Goal: Information Seeking & Learning: Check status

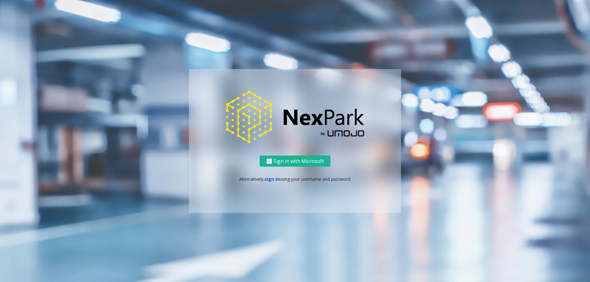
click at [270, 179] on link "sign in" at bounding box center [272, 179] width 15 height 6
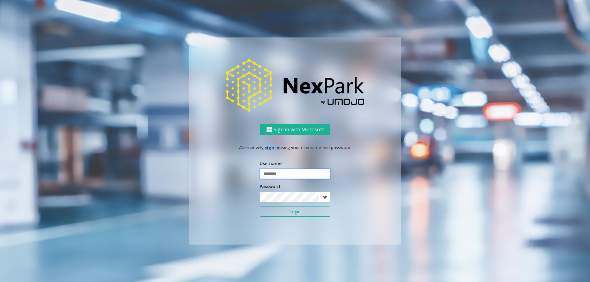
type input "**********"
click at [285, 211] on button "Login" at bounding box center [295, 212] width 71 height 10
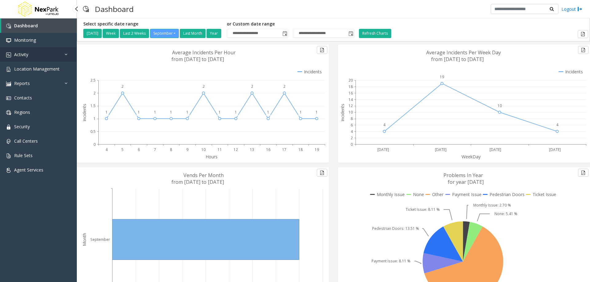
click at [42, 57] on link "Activity" at bounding box center [38, 54] width 77 height 14
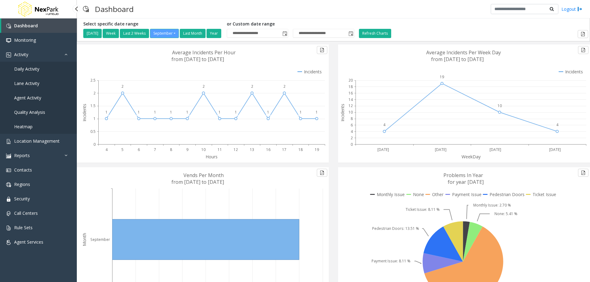
click at [37, 69] on span "Daily Activity" at bounding box center [26, 69] width 25 height 6
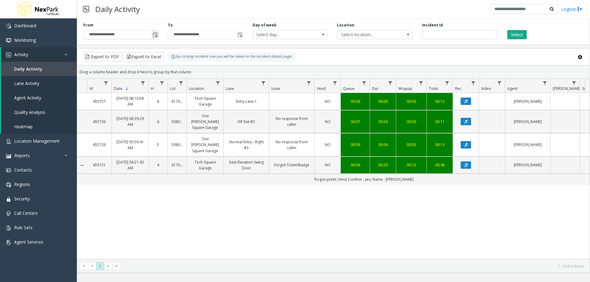
click at [157, 35] on span "Toggle popup" at bounding box center [155, 35] width 5 height 5
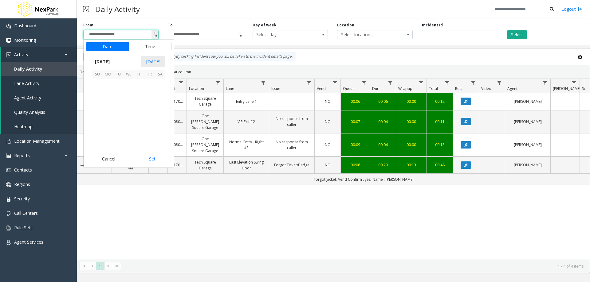
scroll to position [110303, 0]
click at [105, 60] on span "[DATE]" at bounding box center [102, 61] width 20 height 9
click at [142, 90] on span "Aug" at bounding box center [143, 89] width 15 height 15
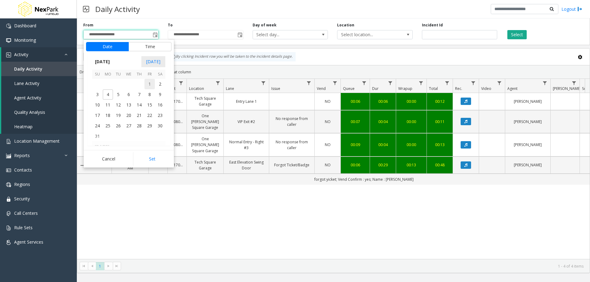
click at [148, 83] on span "1" at bounding box center [149, 84] width 10 height 10
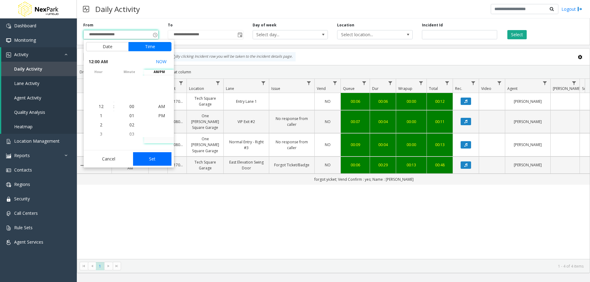
click at [153, 162] on button "Set" at bounding box center [152, 159] width 39 height 14
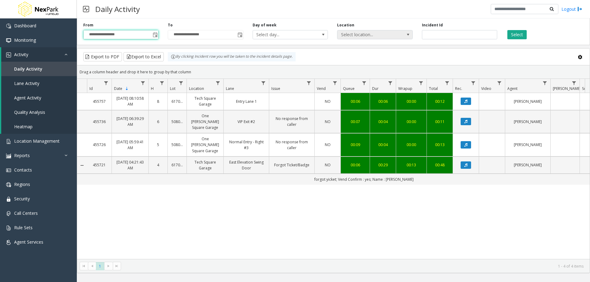
click at [370, 36] on span "Select location..." at bounding box center [367, 34] width 60 height 9
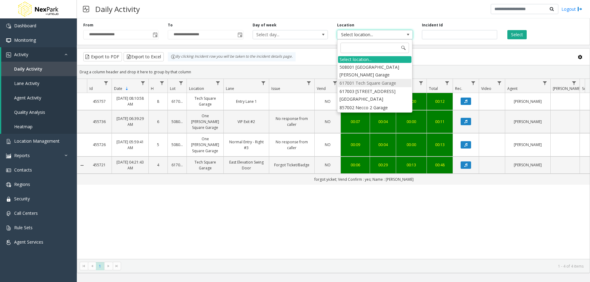
click at [368, 81] on li "617001 Tech Square Garage" at bounding box center [374, 83] width 73 height 8
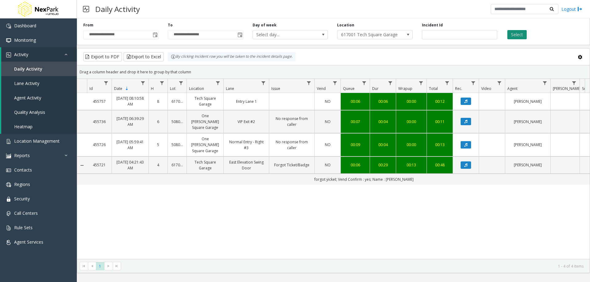
click at [514, 35] on button "Select" at bounding box center [516, 34] width 19 height 9
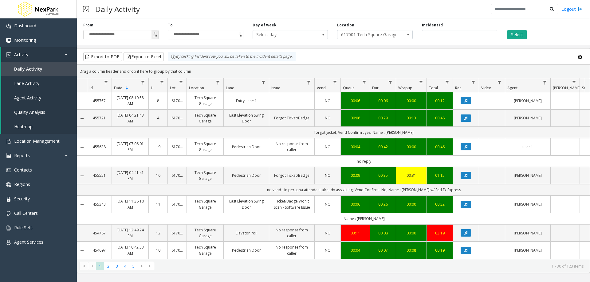
click at [153, 37] on span "Toggle popup" at bounding box center [155, 35] width 5 height 5
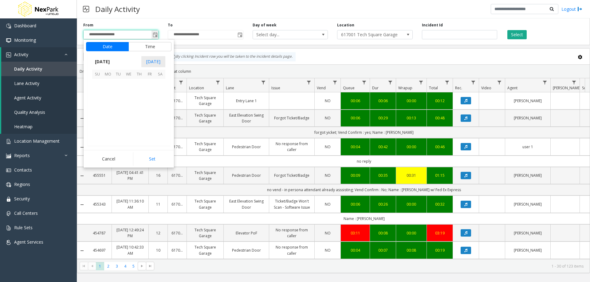
scroll to position [110303, 0]
click at [112, 63] on span "[DATE]" at bounding box center [102, 61] width 20 height 9
click at [130, 91] on span "[DATE]" at bounding box center [128, 89] width 15 height 15
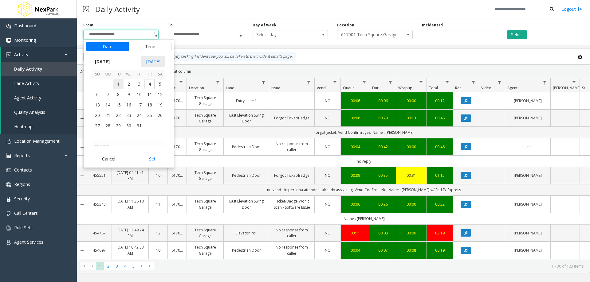
click at [120, 85] on span "1" at bounding box center [118, 84] width 10 height 10
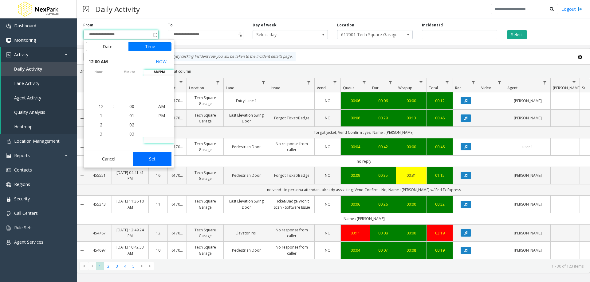
click at [154, 162] on button "Set" at bounding box center [152, 159] width 39 height 14
type input "**********"
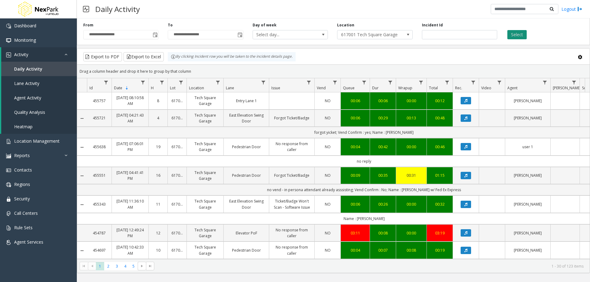
click at [513, 36] on button "Select" at bounding box center [516, 34] width 19 height 9
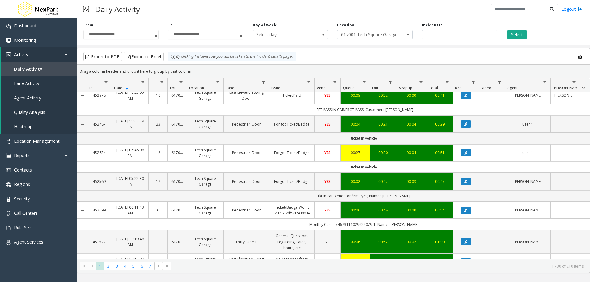
scroll to position [609, 0]
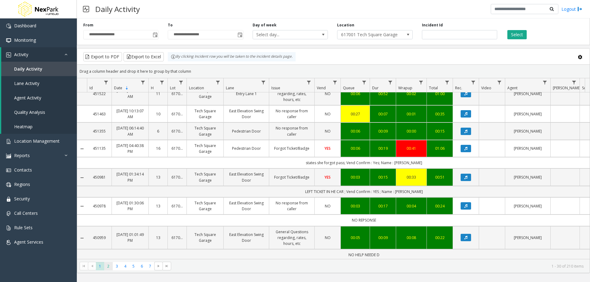
click at [107, 267] on span "2" at bounding box center [108, 266] width 8 height 8
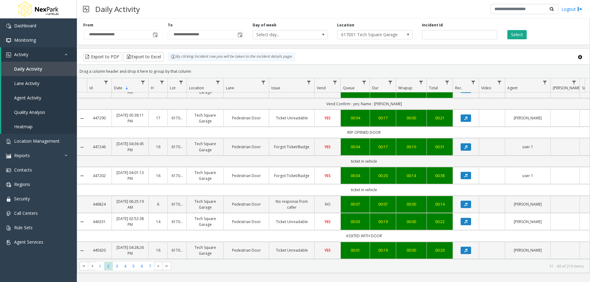
scroll to position [569, 0]
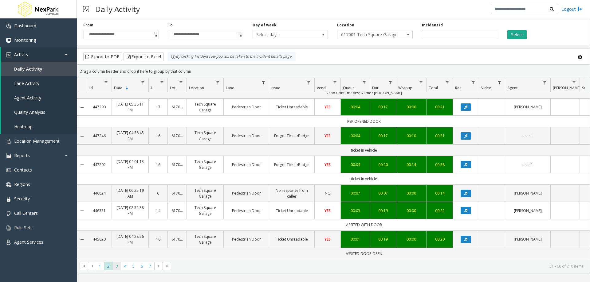
click at [118, 266] on span "3" at bounding box center [117, 266] width 8 height 8
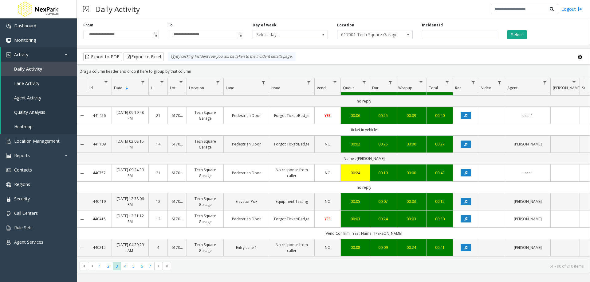
scroll to position [517, 0]
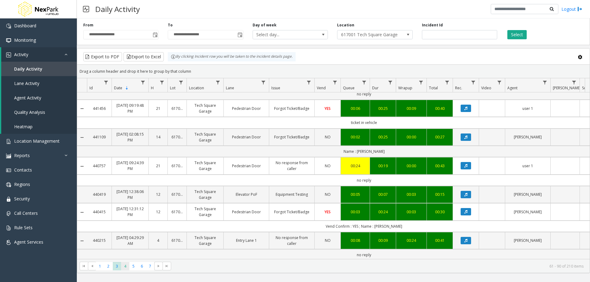
click at [125, 268] on span "4" at bounding box center [125, 266] width 8 height 8
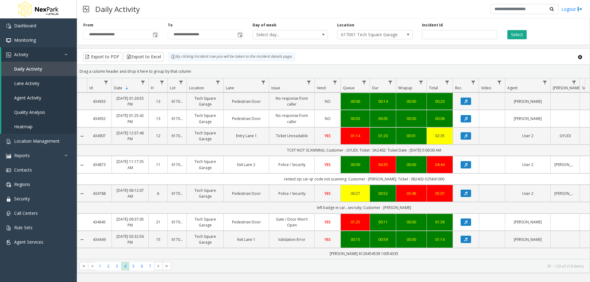
scroll to position [586, 0]
click at [132, 267] on span "5" at bounding box center [133, 266] width 8 height 8
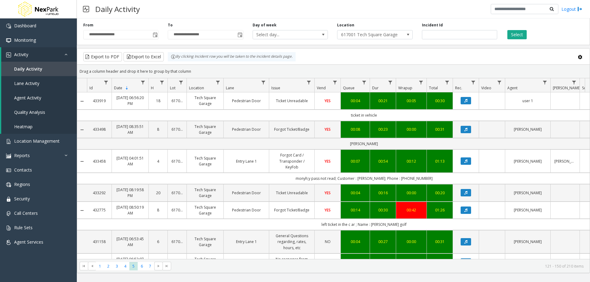
click at [291, 175] on td "monyh;y pass not read; Customer : [PERSON_NAME]; Phone : [PHONE_NUMBER]" at bounding box center [364, 178] width 554 height 11
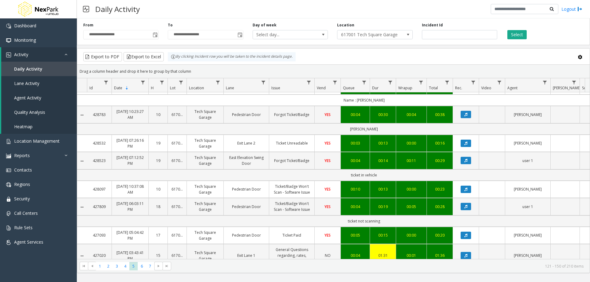
scroll to position [581, 0]
